Goal: Navigation & Orientation: Find specific page/section

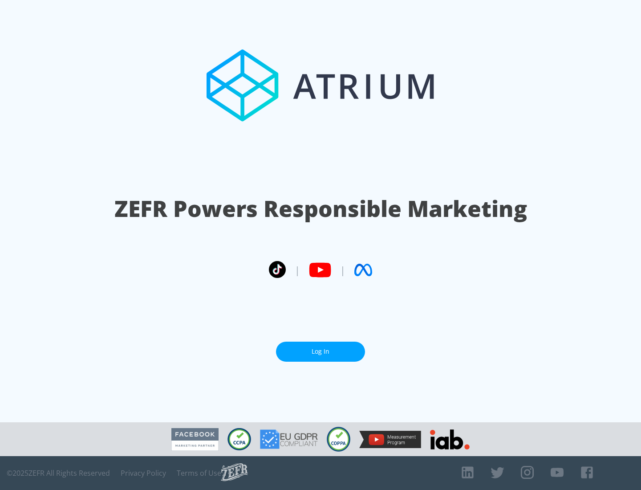
click at [321, 351] on link "Log In" at bounding box center [320, 352] width 89 height 20
